Goal: Task Accomplishment & Management: Complete application form

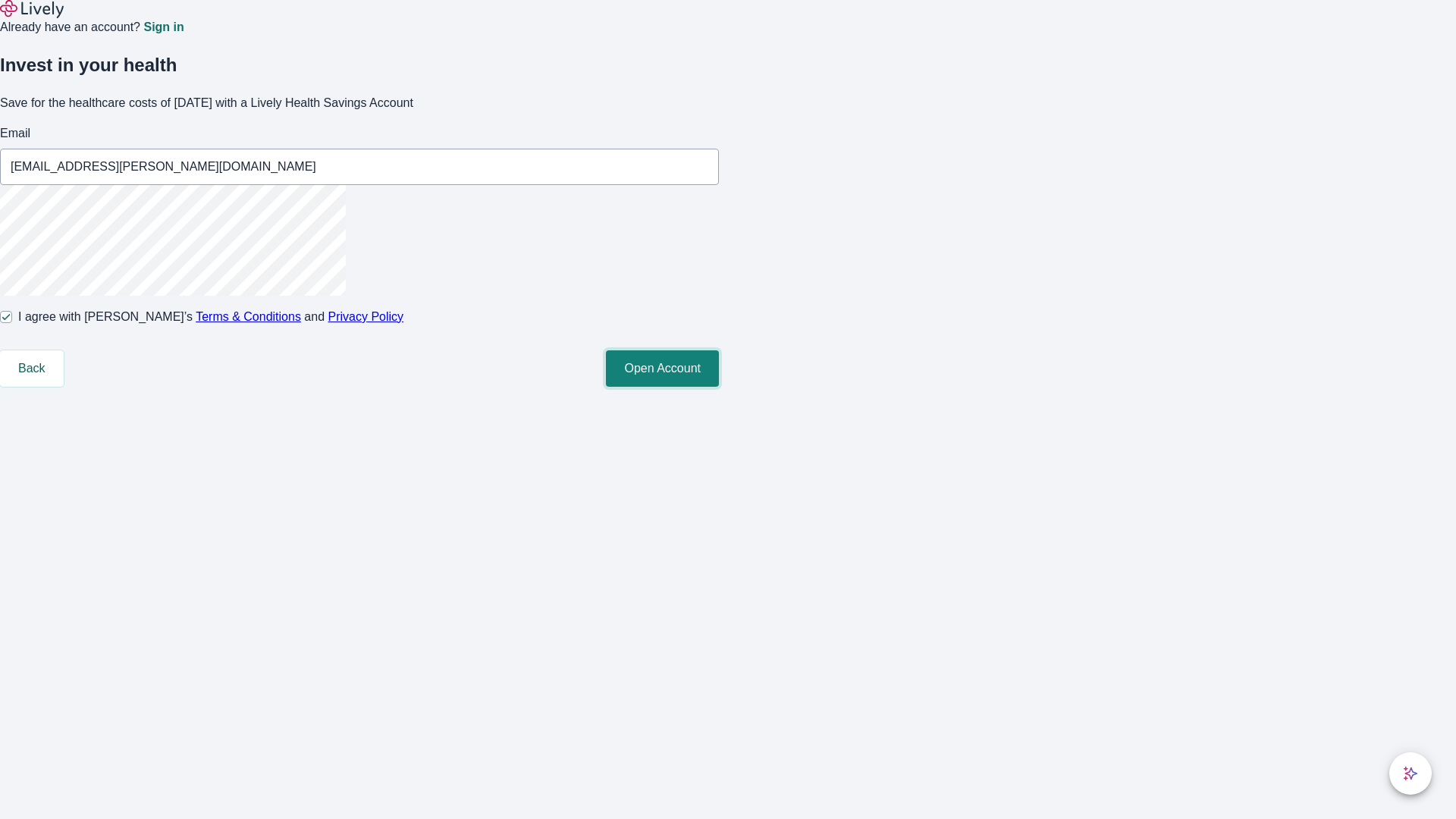
click at [719, 387] on button "Open Account" at bounding box center [662, 369] width 113 height 37
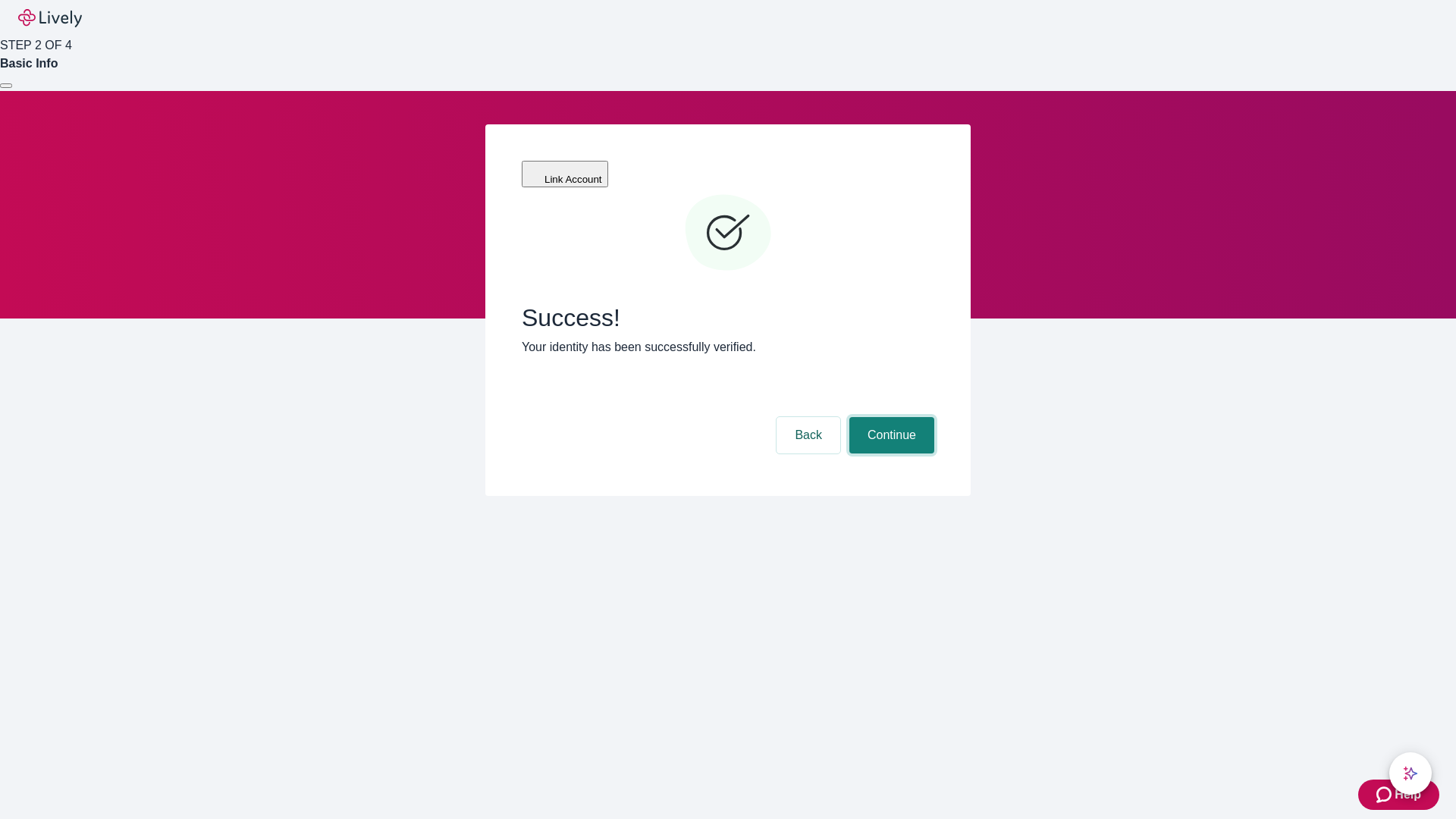
click at [890, 417] on button "Continue" at bounding box center [891, 436] width 85 height 37
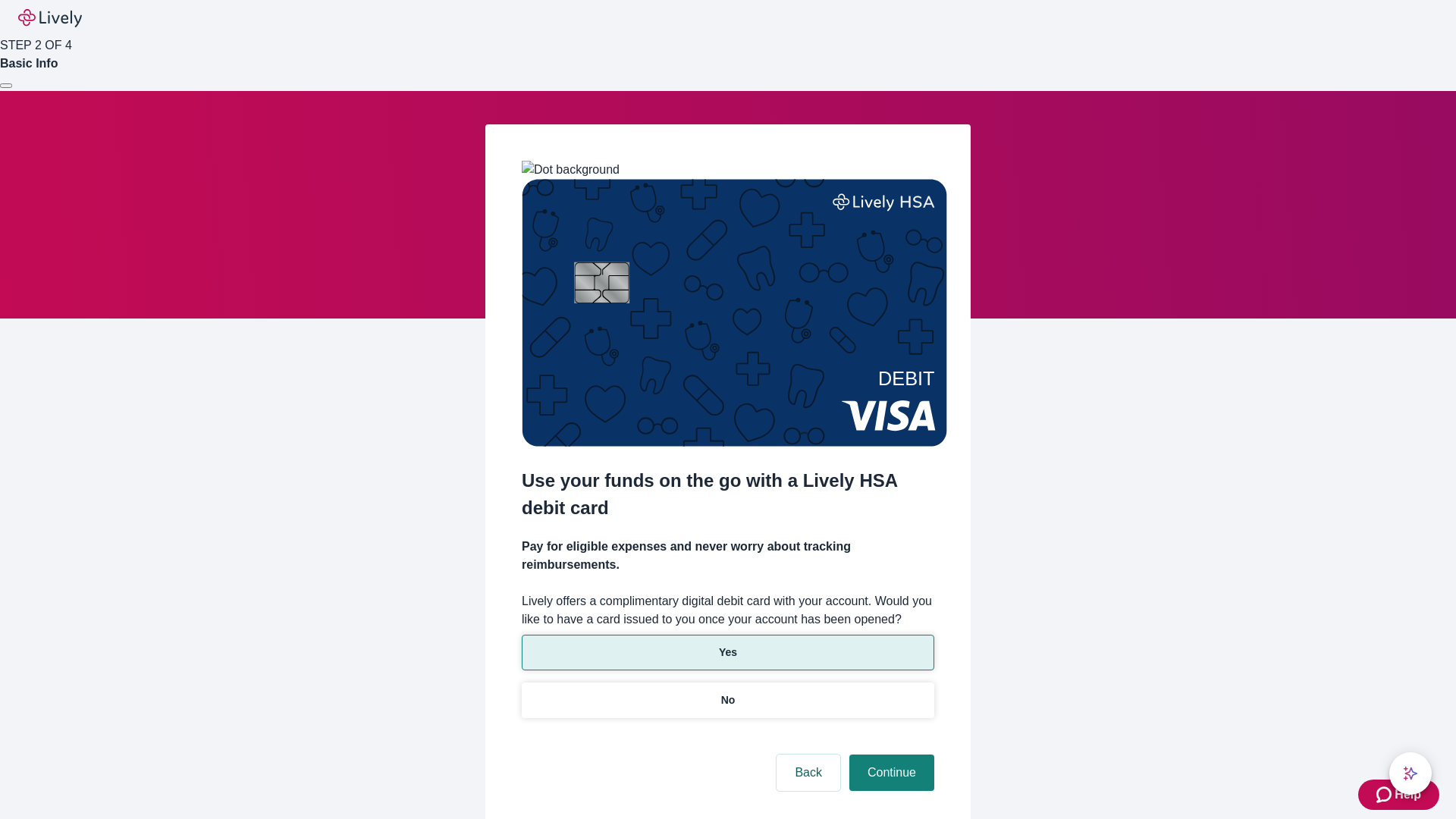
click at [728, 645] on p "Yes" at bounding box center [728, 653] width 18 height 16
click at [890, 755] on button "Continue" at bounding box center [891, 773] width 85 height 37
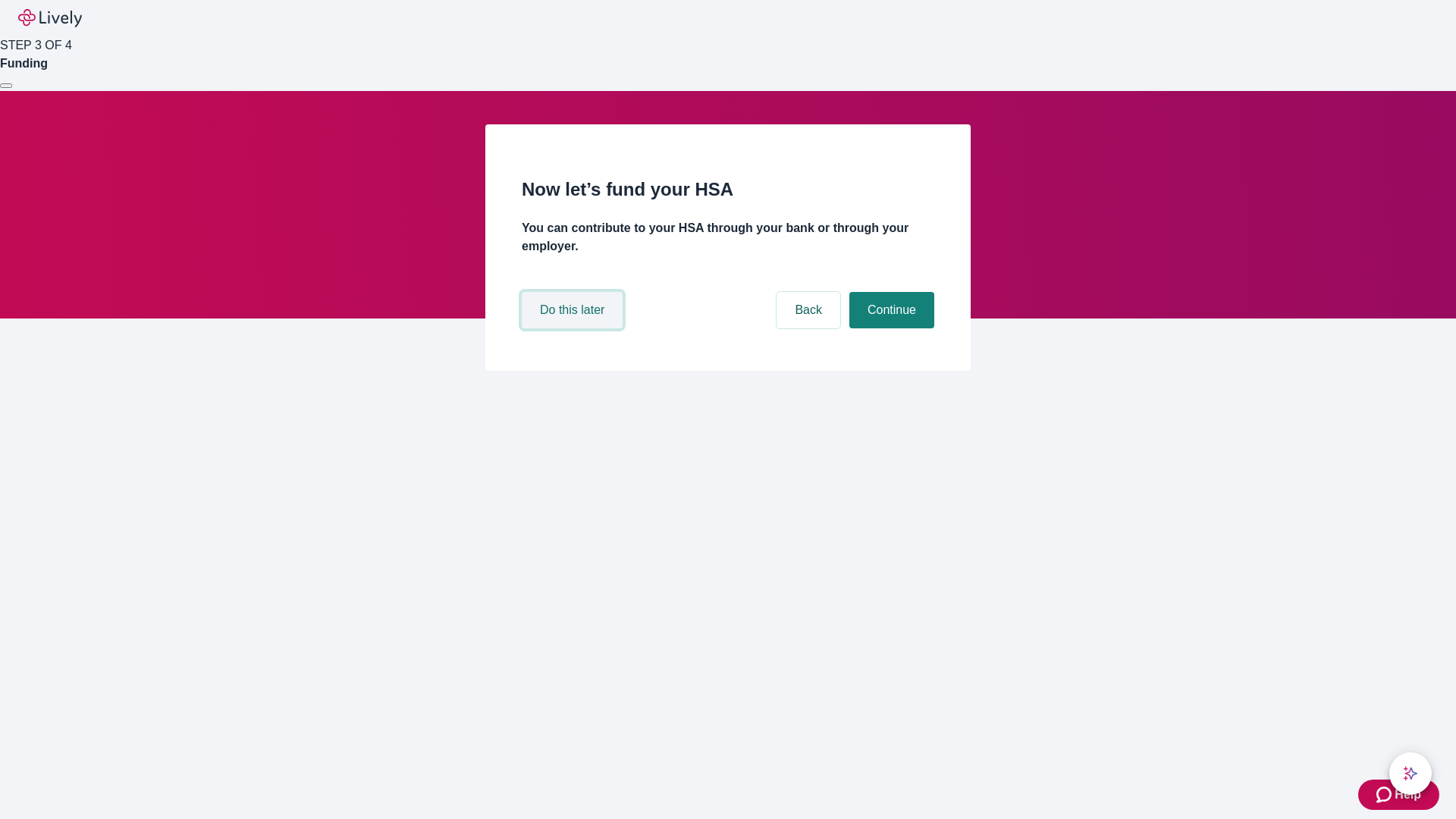
click at [574, 328] on button "Do this later" at bounding box center [572, 310] width 101 height 37
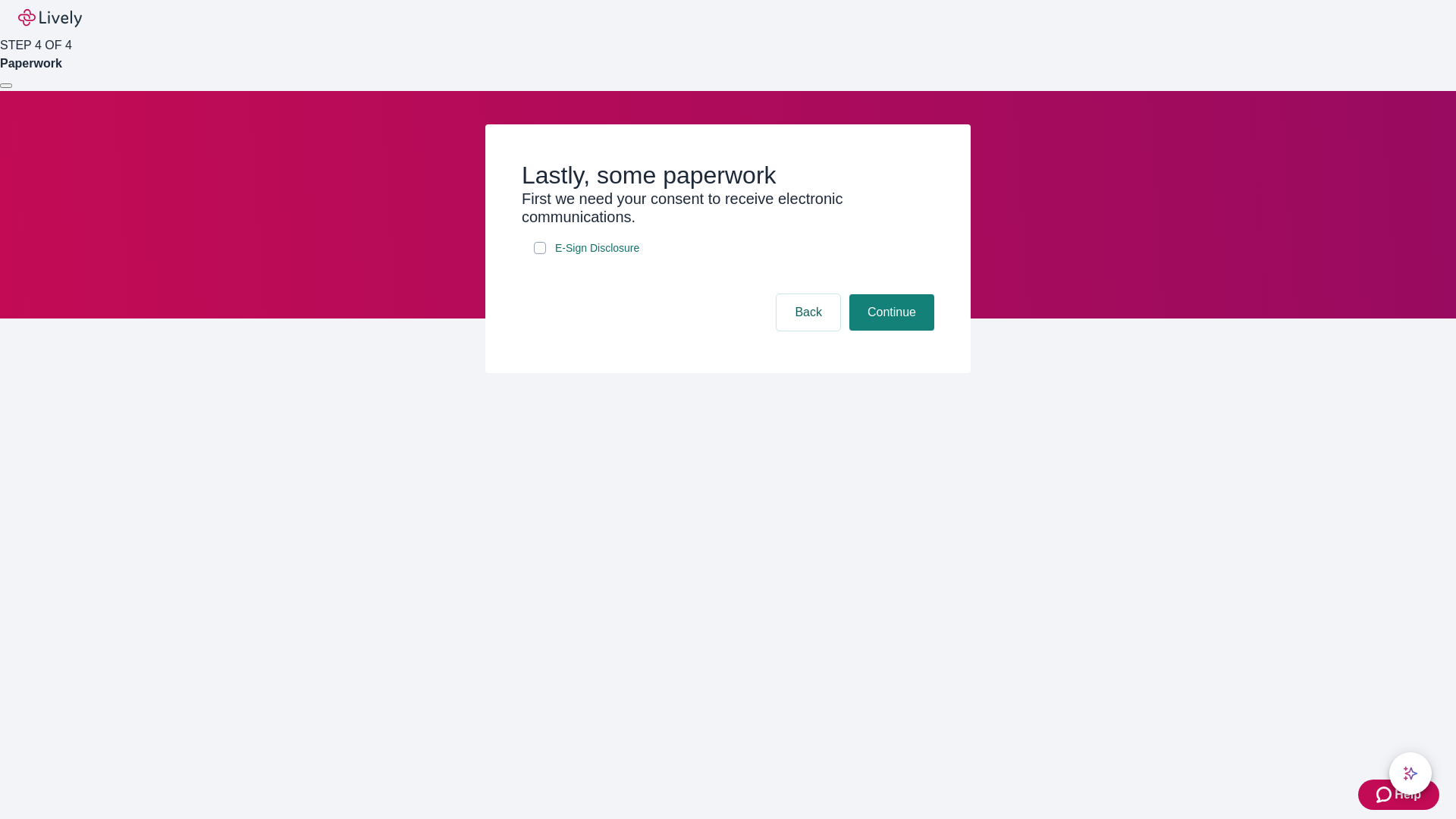
click at [540, 254] on input "E-Sign Disclosure" at bounding box center [540, 248] width 12 height 12
checkbox input "true"
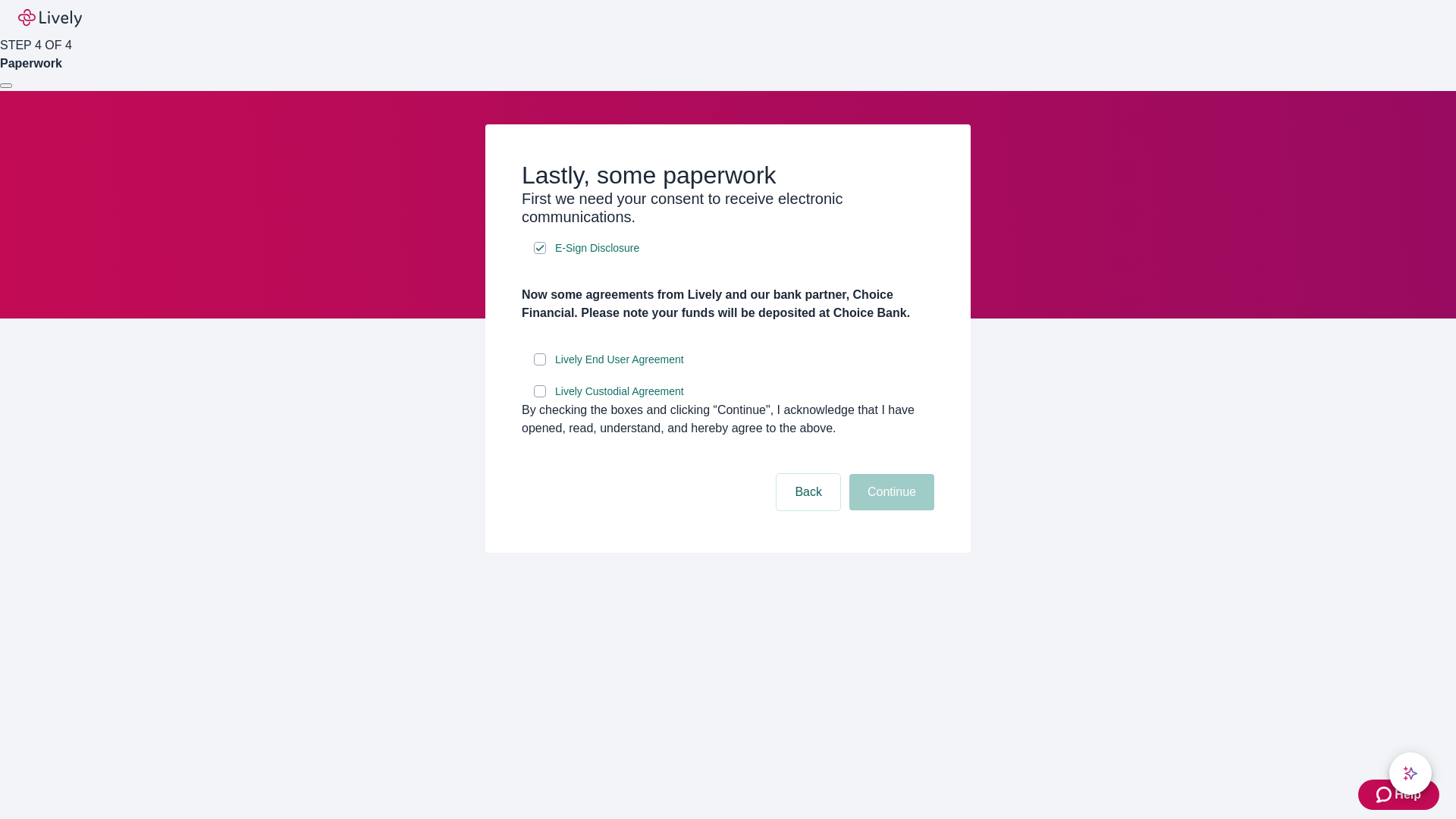
click at [540, 365] on input "Lively End User Agreement" at bounding box center [540, 360] width 12 height 12
checkbox input "true"
click at [540, 397] on input "Lively Custodial Agreement" at bounding box center [540, 391] width 12 height 12
checkbox input "true"
click at [890, 511] on button "Continue" at bounding box center [891, 492] width 85 height 37
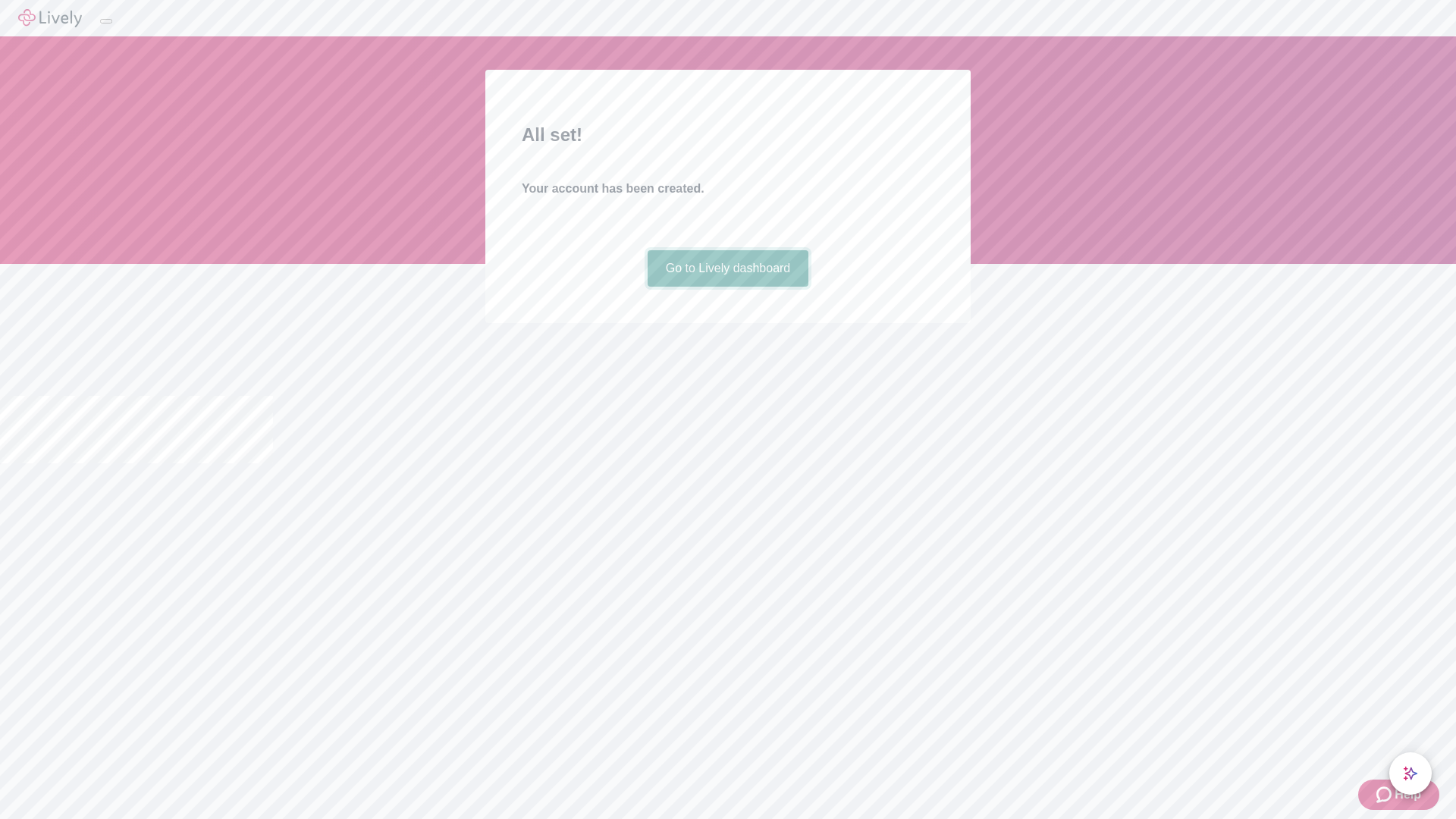
click at [728, 287] on link "Go to Lively dashboard" at bounding box center [728, 268] width 161 height 37
